Goal: Answer question/provide support

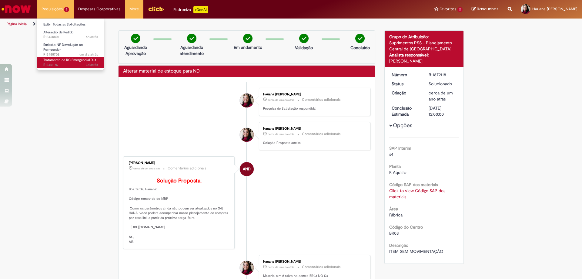
click at [63, 61] on span "Tratamento de RC Emergencial D+1" at bounding box center [69, 60] width 53 height 5
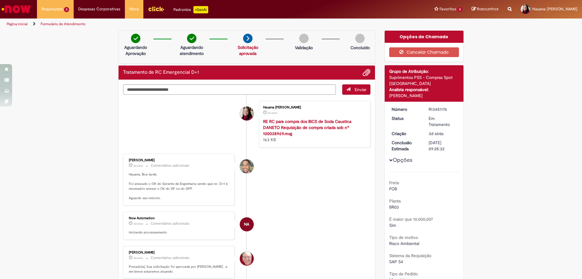
scroll to position [30, 0]
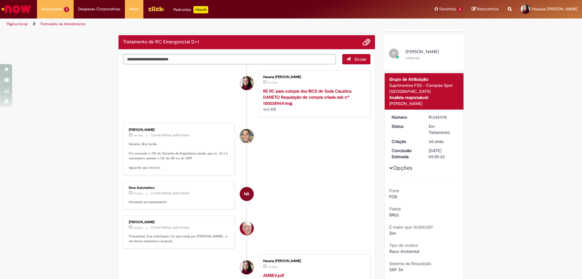
click at [155, 107] on li "Hauana [PERSON_NAME] 6h atrás 6 horas atrás RE RC para compra dos IBCS de Soda …" at bounding box center [247, 93] width 248 height 47
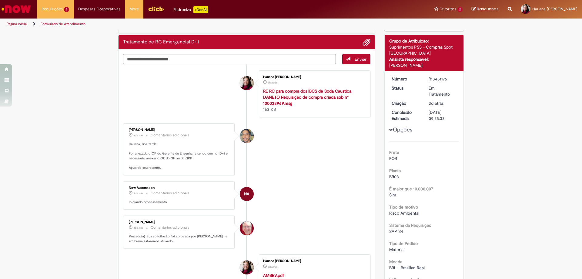
scroll to position [0, 0]
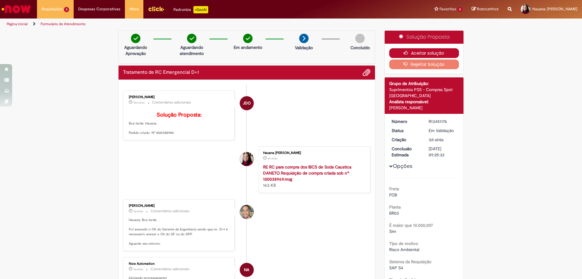
click at [401, 53] on button "Aceitar solução" at bounding box center [424, 53] width 70 height 10
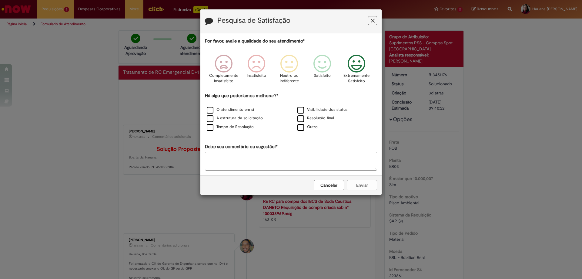
click at [359, 63] on icon "Feedback" at bounding box center [356, 64] width 23 height 18
click at [212, 108] on label "O atendimento em si" at bounding box center [230, 110] width 47 height 6
drag, startPoint x: 371, startPoint y: 183, endPoint x: 155, endPoint y: 113, distance: 227.2
click at [371, 183] on button "Enviar" at bounding box center [362, 185] width 30 height 10
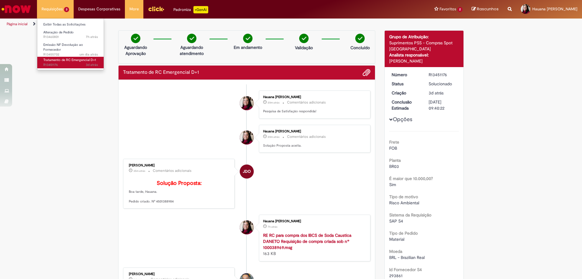
click at [57, 61] on span "Tratamento de RC Emergencial D+1" at bounding box center [69, 60] width 53 height 5
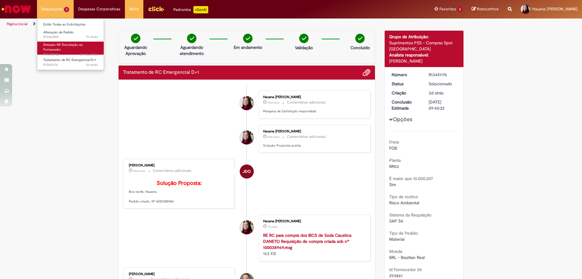
click at [52, 49] on span "Emissão NF Devolução ao Fornecedor" at bounding box center [63, 46] width 40 height 9
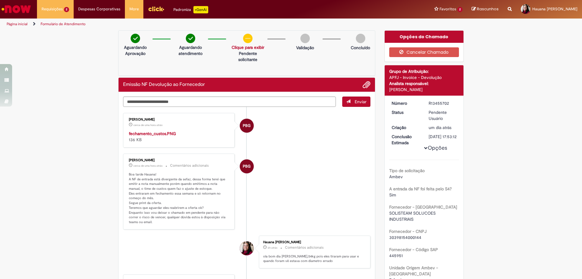
scroll to position [30, 0]
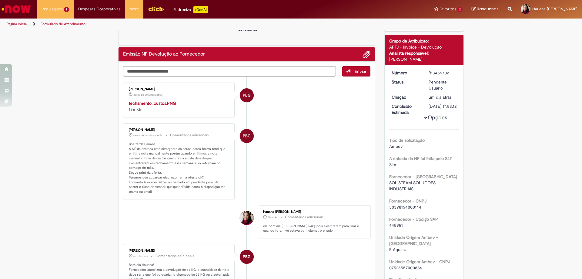
click at [140, 69] on textarea "Digite sua mensagem aqui..." at bounding box center [229, 71] width 213 height 10
type textarea "**********"
